Goal: Book appointment/travel/reservation

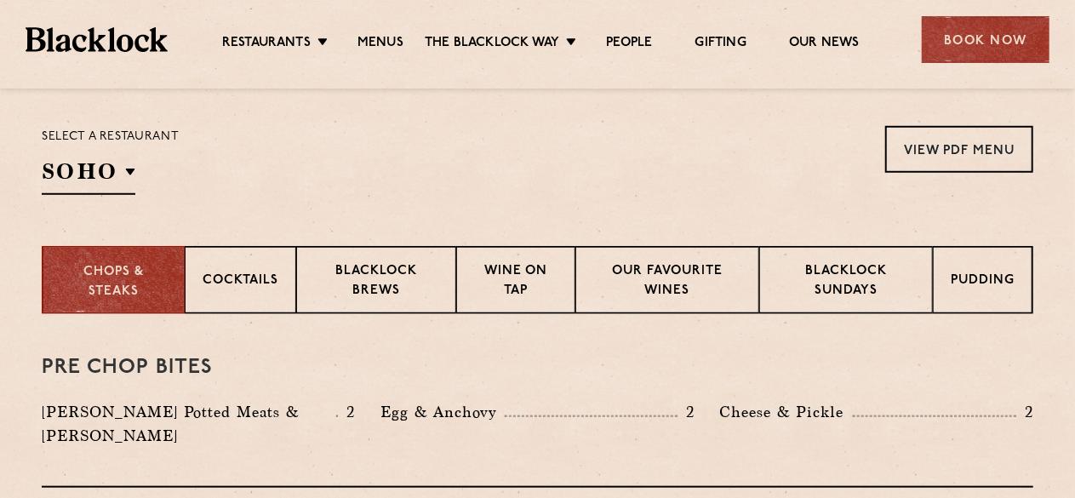
scroll to position [552, 0]
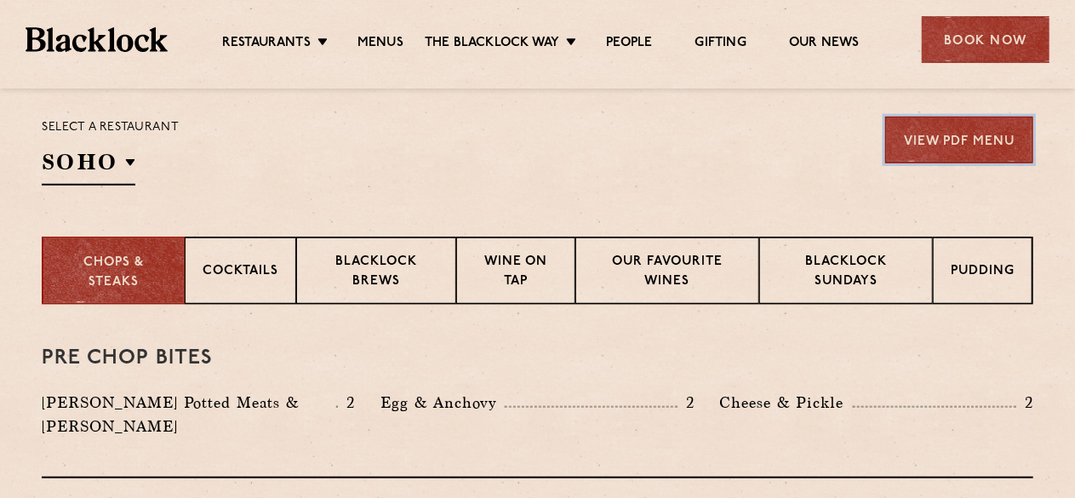
click at [1023, 117] on link "View PDF Menu" at bounding box center [960, 140] width 148 height 47
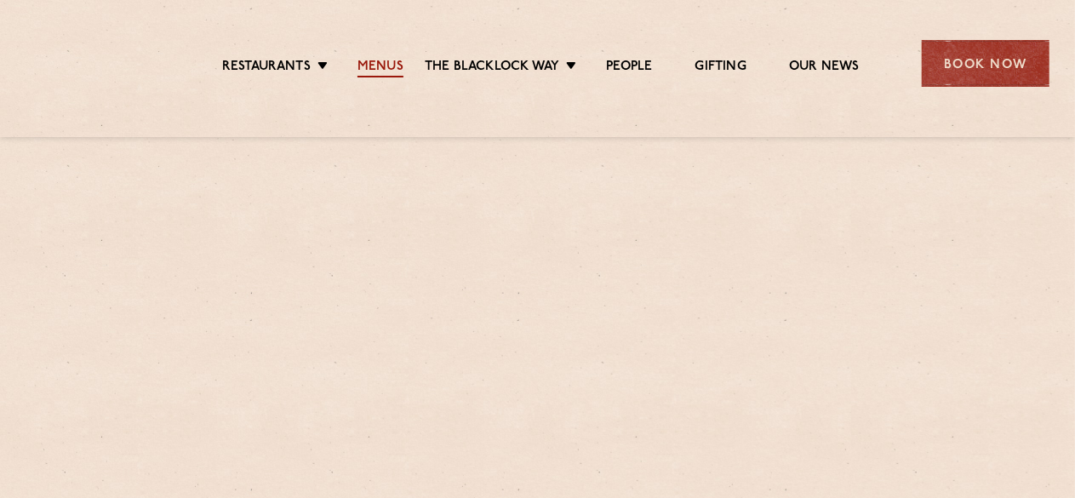
click at [390, 71] on link "Menus" at bounding box center [381, 68] width 46 height 19
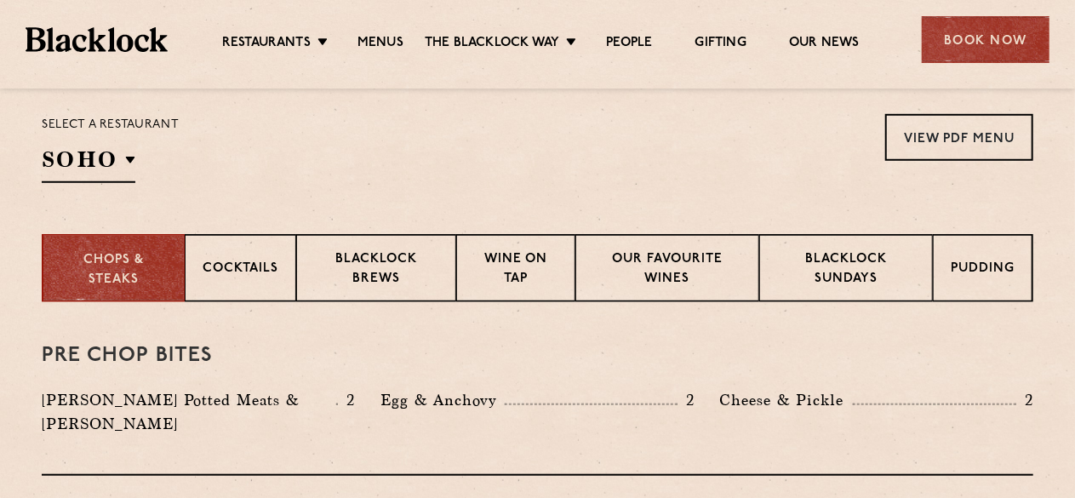
scroll to position [556, 0]
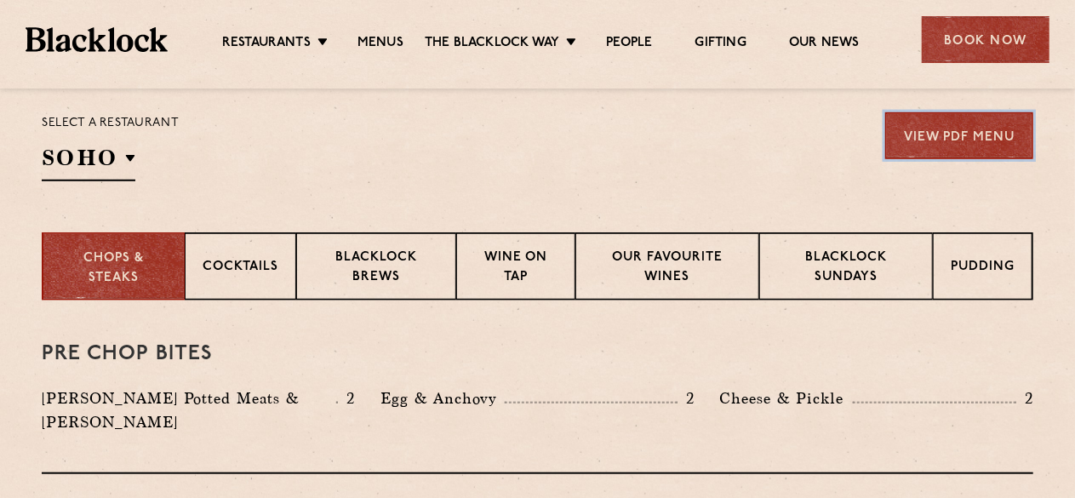
click at [996, 129] on link "View PDF Menu" at bounding box center [960, 135] width 148 height 47
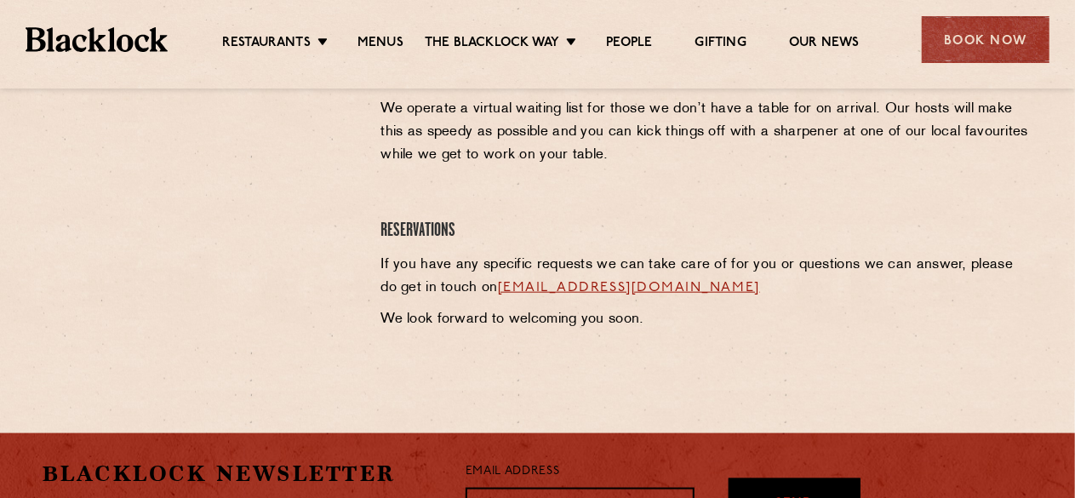
scroll to position [838, 0]
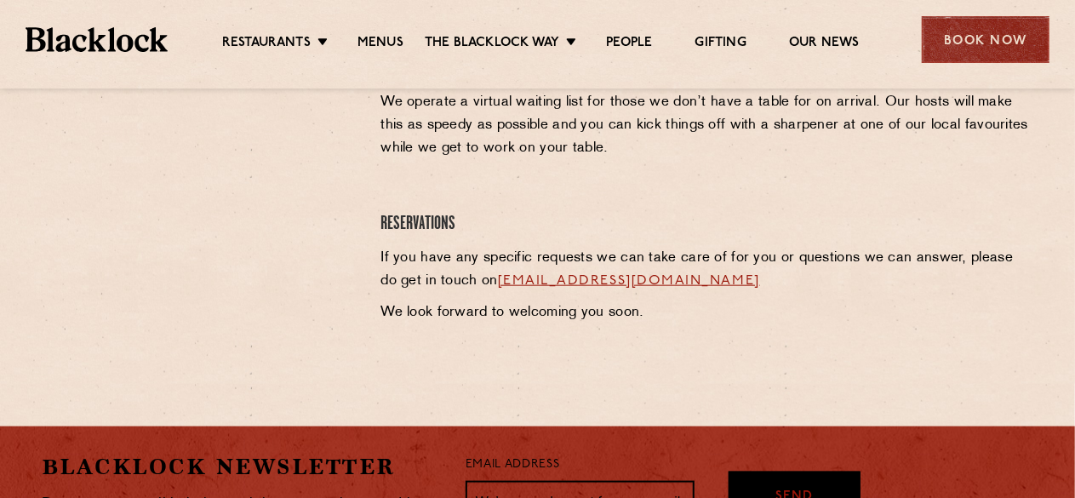
click at [978, 57] on div "Book Now" at bounding box center [986, 39] width 128 height 47
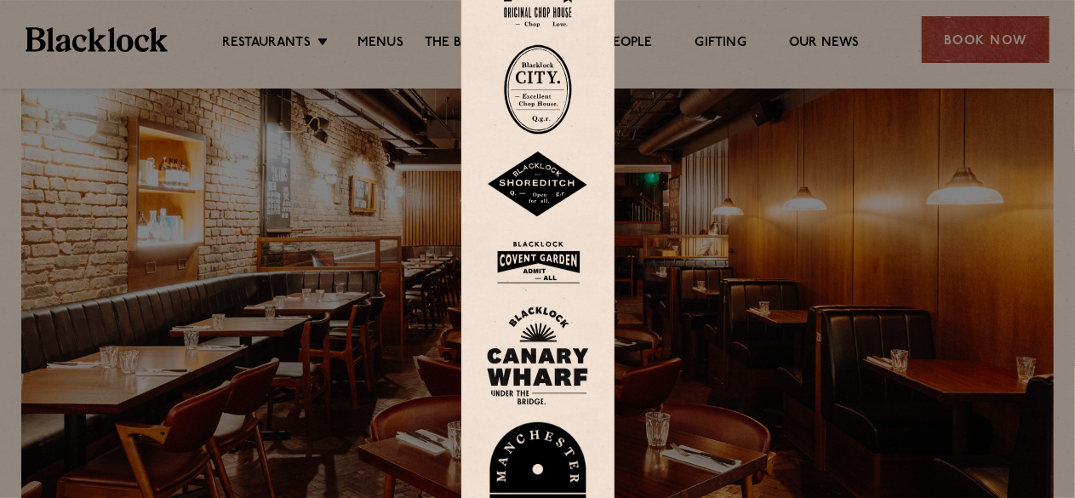
scroll to position [0, 0]
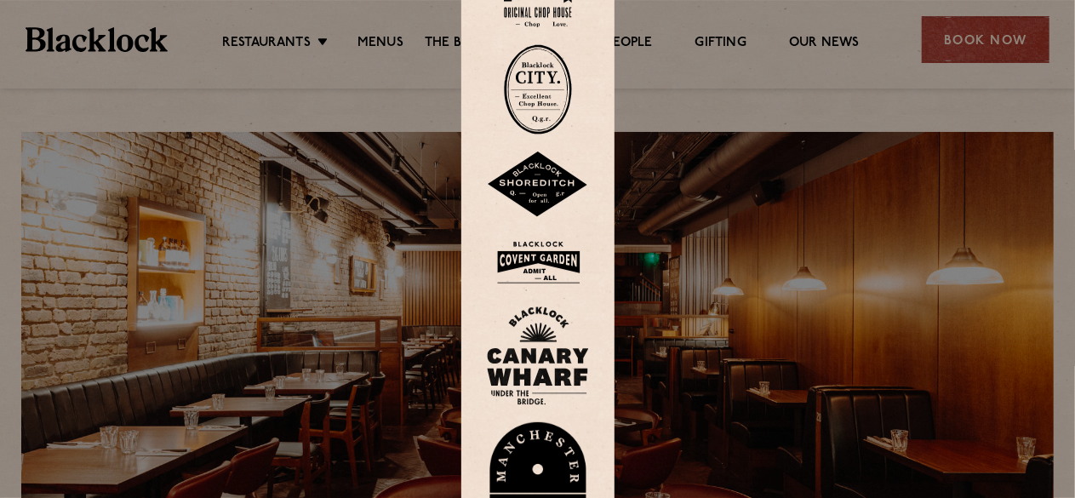
click at [742, 103] on div at bounding box center [537, 249] width 1075 height 498
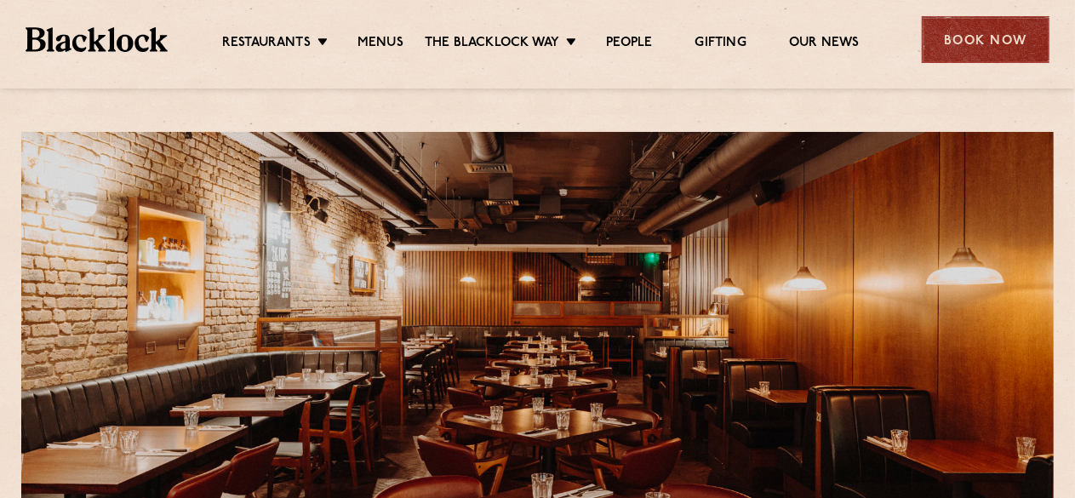
click at [955, 52] on div "Book Now" at bounding box center [986, 39] width 128 height 47
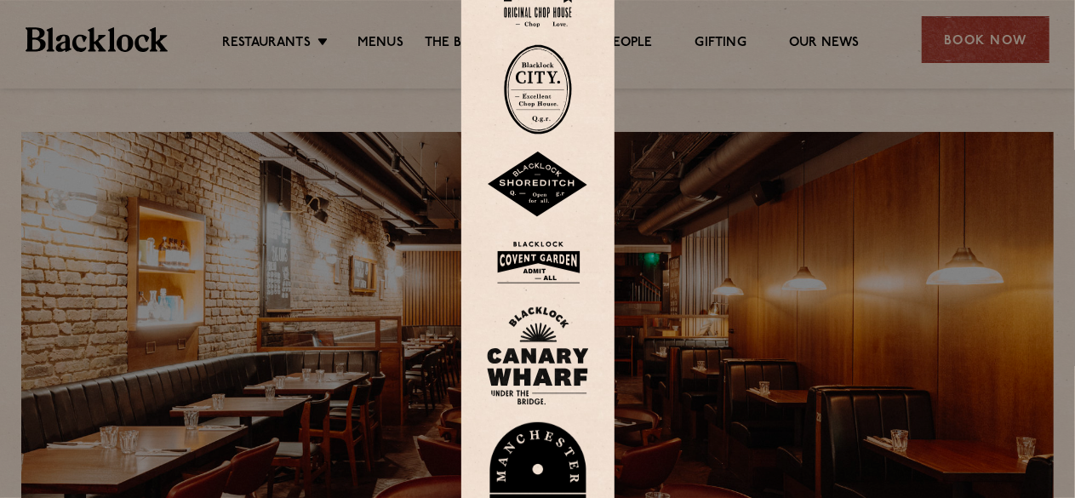
click at [530, 264] on img at bounding box center [538, 262] width 102 height 55
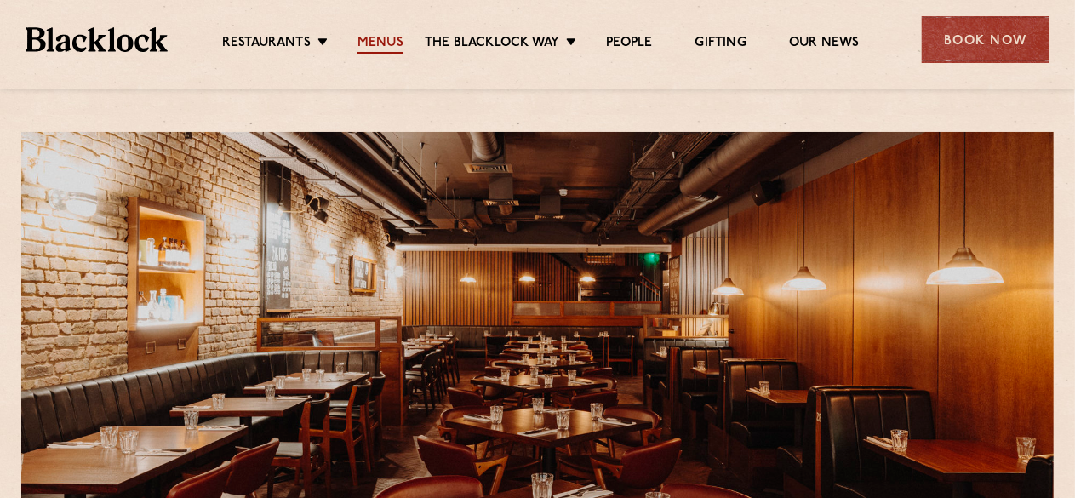
click at [383, 49] on link "Menus" at bounding box center [381, 44] width 46 height 19
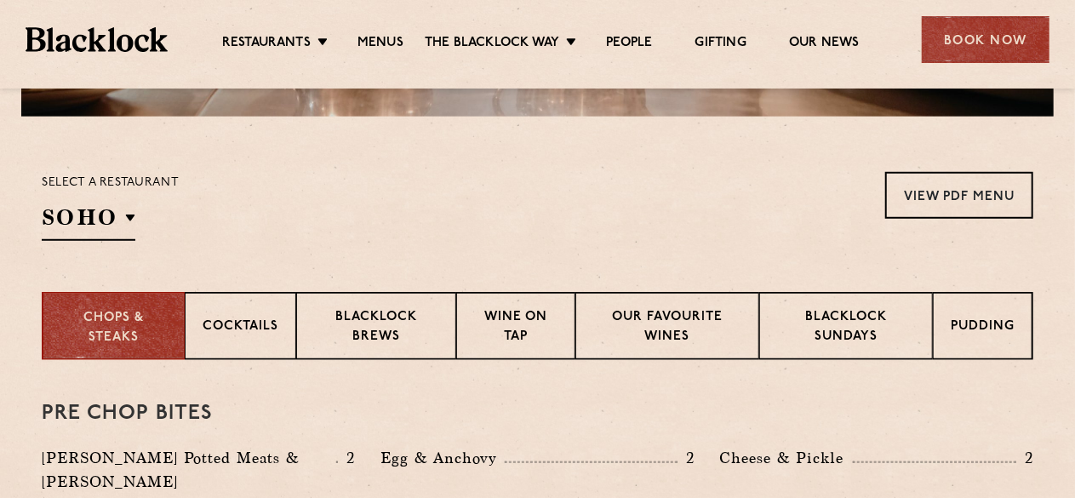
scroll to position [491, 0]
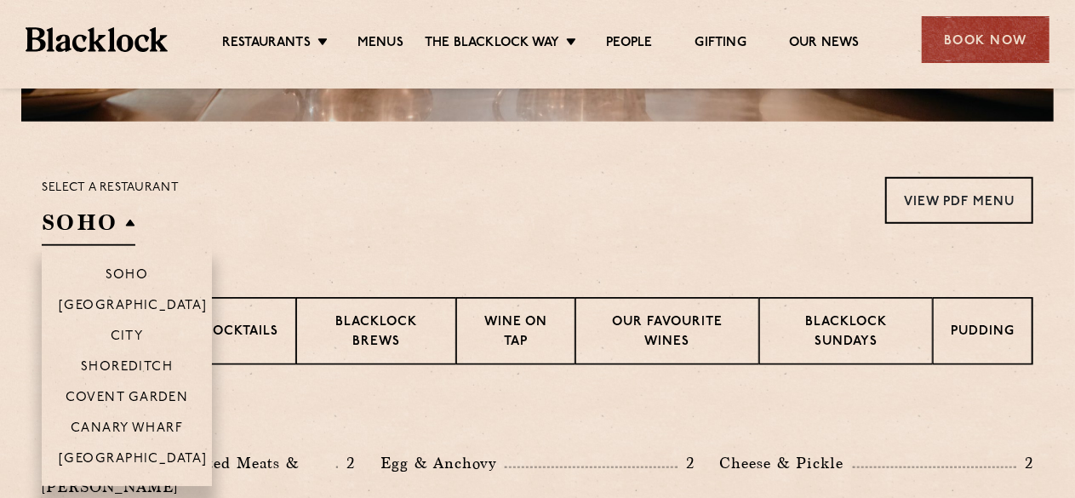
click at [105, 225] on h2 "SOHO" at bounding box center [89, 227] width 94 height 38
click at [124, 394] on p "Covent Garden" at bounding box center [127, 399] width 123 height 17
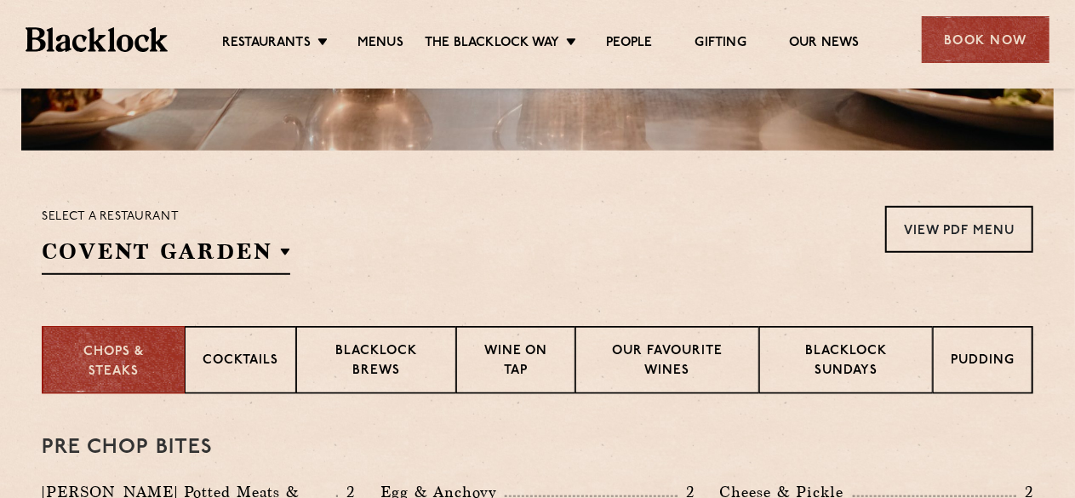
scroll to position [458, 0]
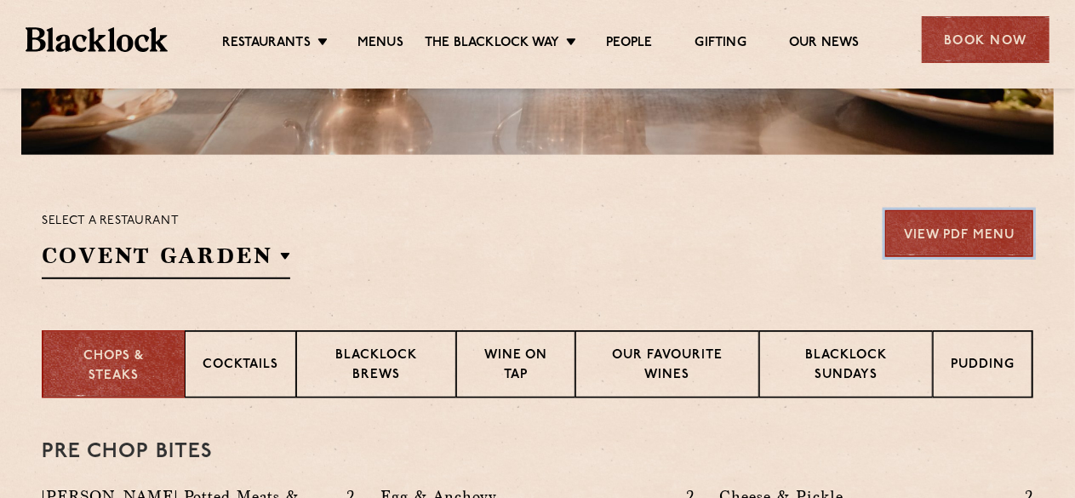
click at [987, 255] on link "View PDF Menu" at bounding box center [960, 233] width 148 height 47
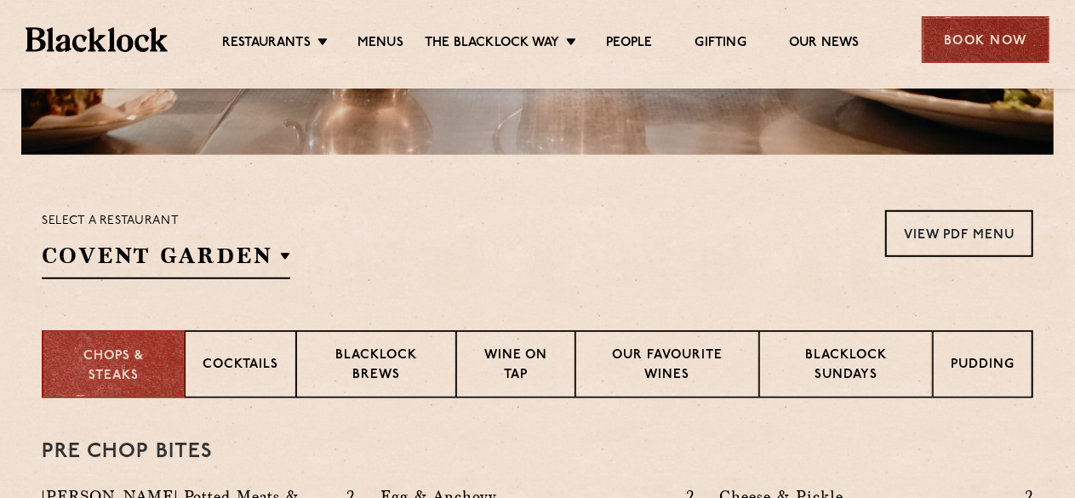
click at [937, 60] on div "Book Now" at bounding box center [986, 39] width 128 height 47
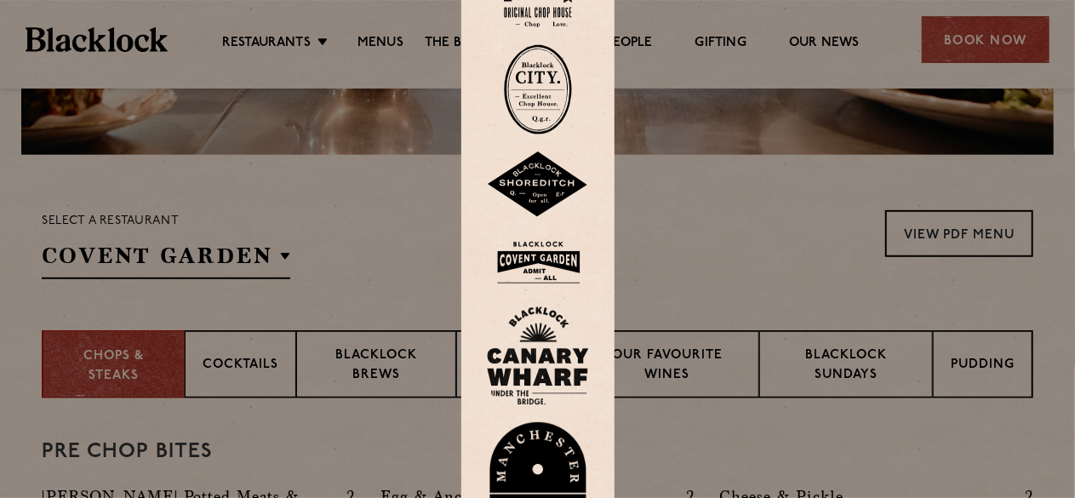
click at [553, 255] on img at bounding box center [538, 262] width 102 height 55
